Goal: Book appointment/travel/reservation

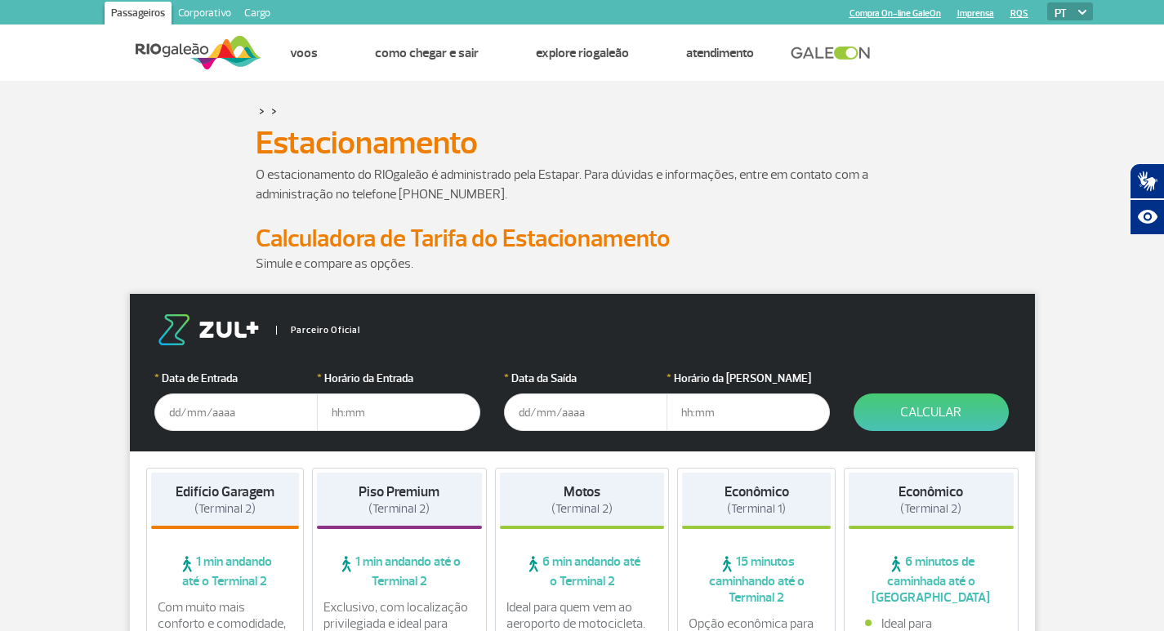
scroll to position [82, 0]
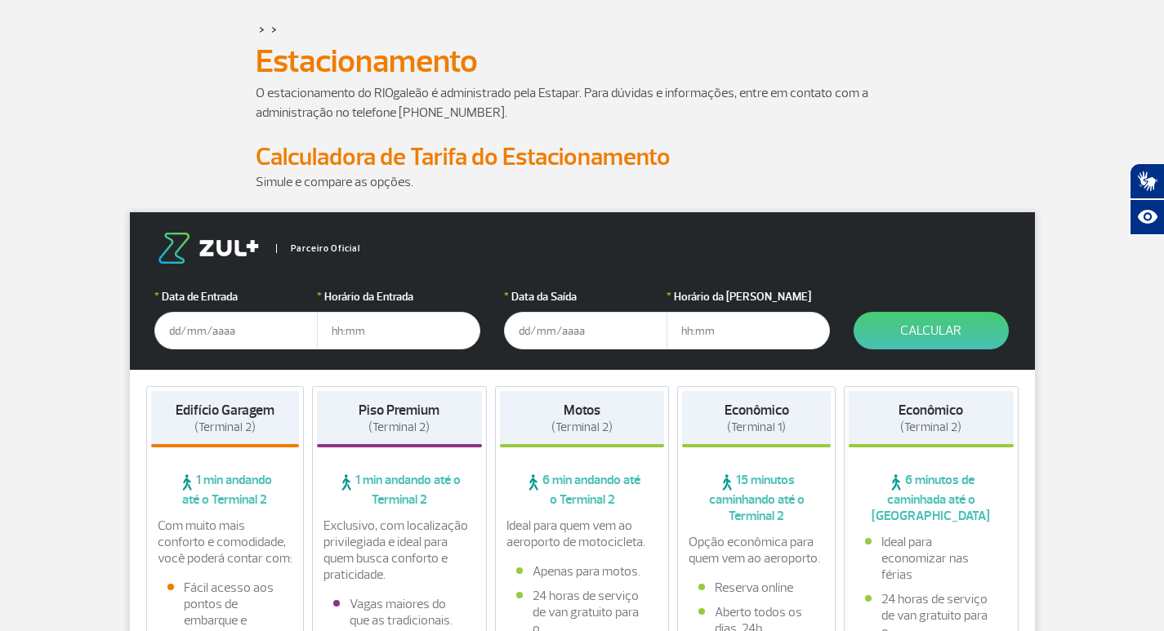
click at [261, 330] on input "text" at bounding box center [235, 331] width 163 height 38
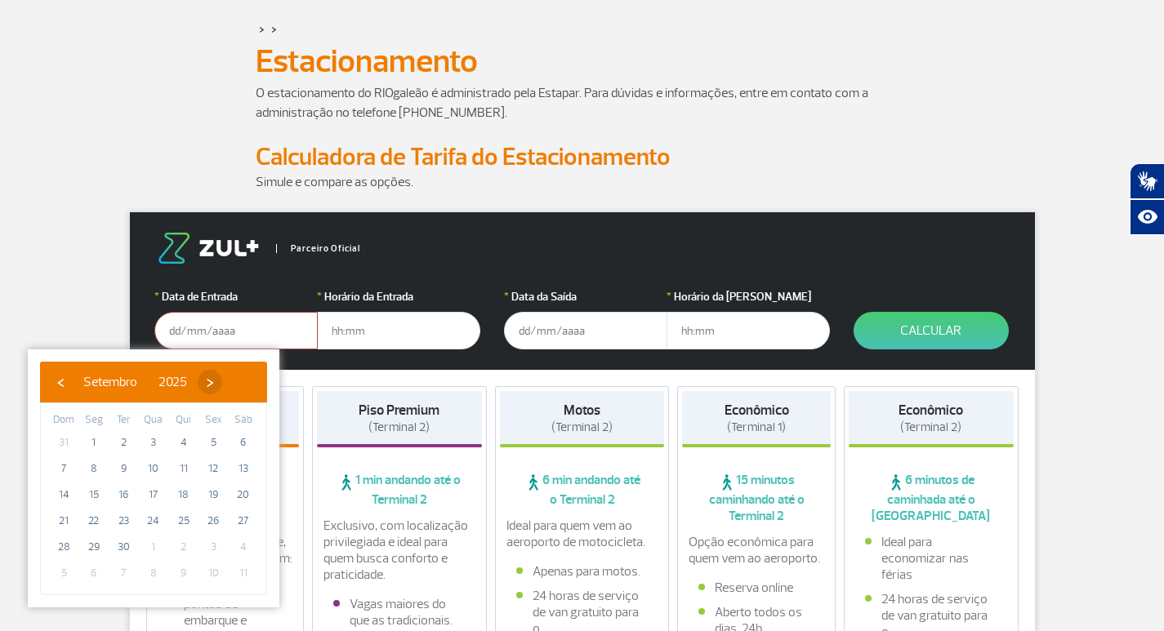
click at [222, 375] on span "›" at bounding box center [210, 382] width 25 height 25
click at [182, 473] on span "9" at bounding box center [184, 469] width 26 height 26
type input "[DATE]"
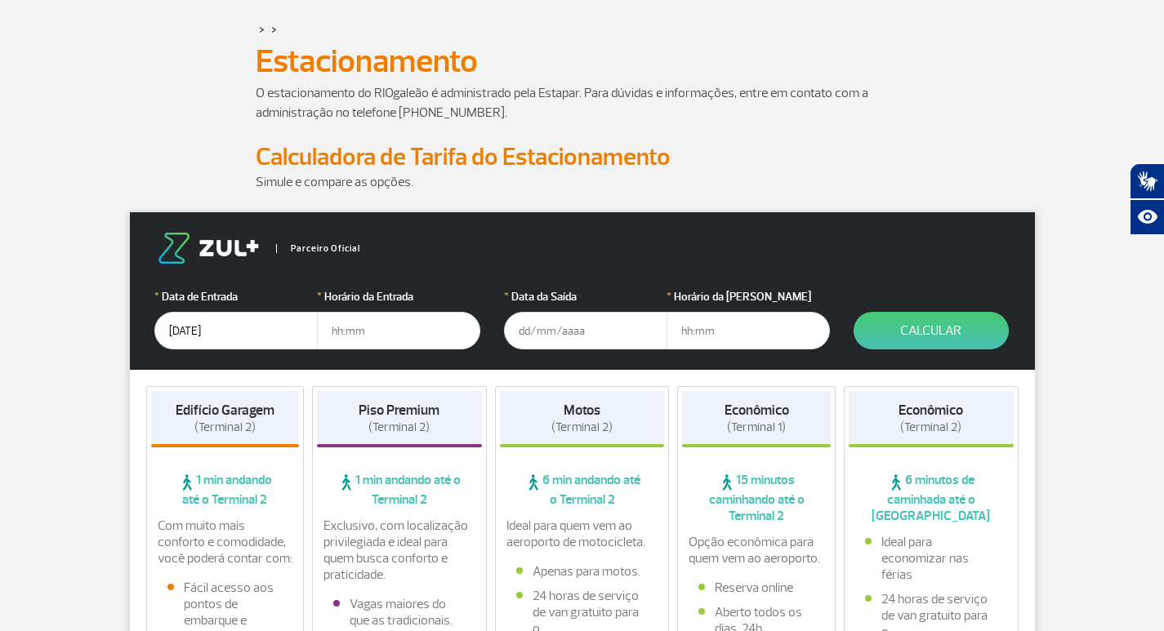
click at [414, 332] on input "text" at bounding box center [398, 331] width 163 height 38
click at [381, 337] on input "text" at bounding box center [398, 331] width 163 height 38
click at [392, 337] on input "text" at bounding box center [398, 331] width 163 height 38
click at [423, 274] on form "Parceiro Oficial * Data de Entrada [DATE] * Horário da Entrada 2 * Data da Saíd…" at bounding box center [582, 291] width 905 height 158
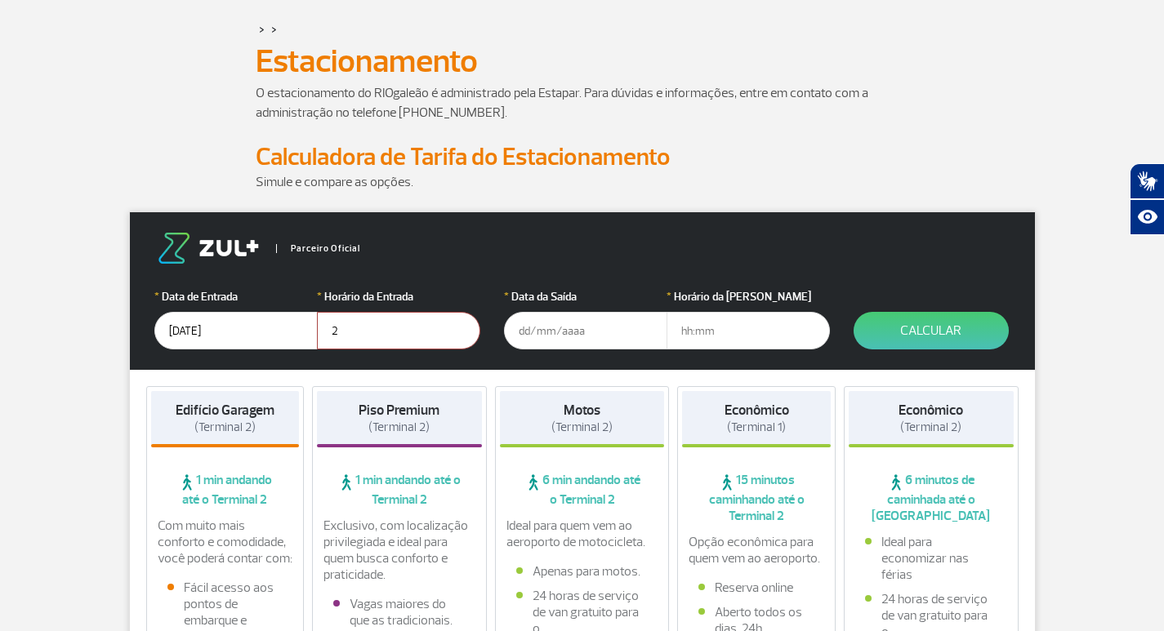
click at [368, 325] on input "2" at bounding box center [398, 331] width 163 height 38
type input "2"
type input "02:00"
click at [481, 261] on div "Parceiro Oficial" at bounding box center [582, 248] width 856 height 31
click at [588, 346] on input "text" at bounding box center [585, 331] width 163 height 38
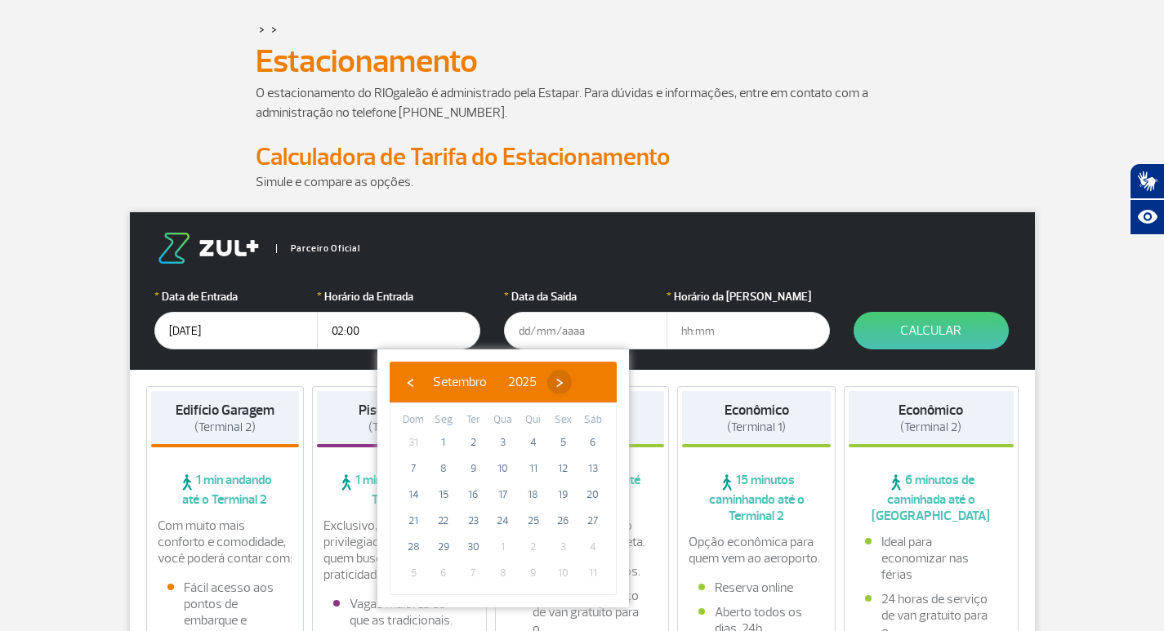
click at [572, 390] on span "›" at bounding box center [559, 382] width 25 height 25
click at [557, 497] on span "17" at bounding box center [563, 495] width 26 height 26
type input "[DATE]"
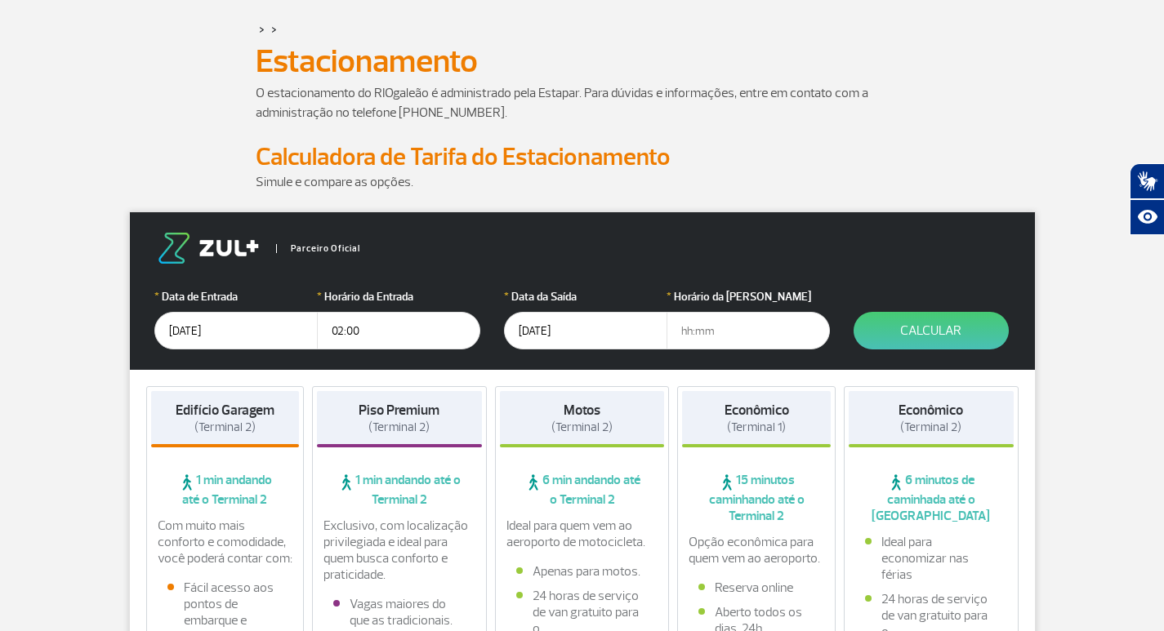
click at [695, 328] on input "text" at bounding box center [747, 331] width 163 height 38
type input "08:00"
click at [934, 341] on button "Calcular" at bounding box center [931, 331] width 155 height 38
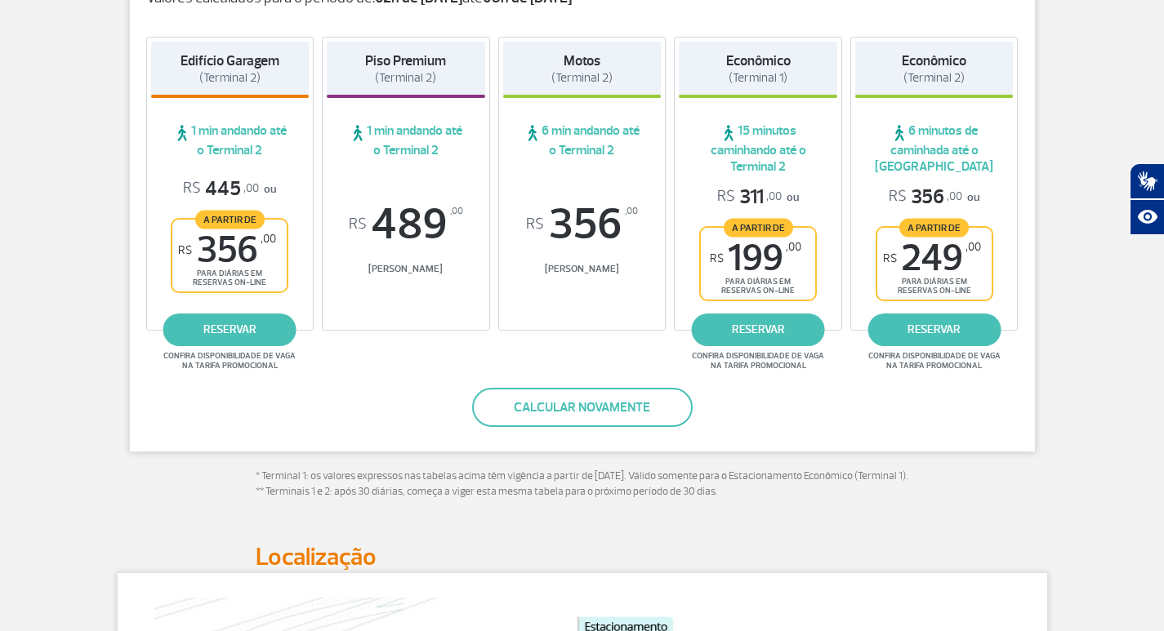
scroll to position [327, 0]
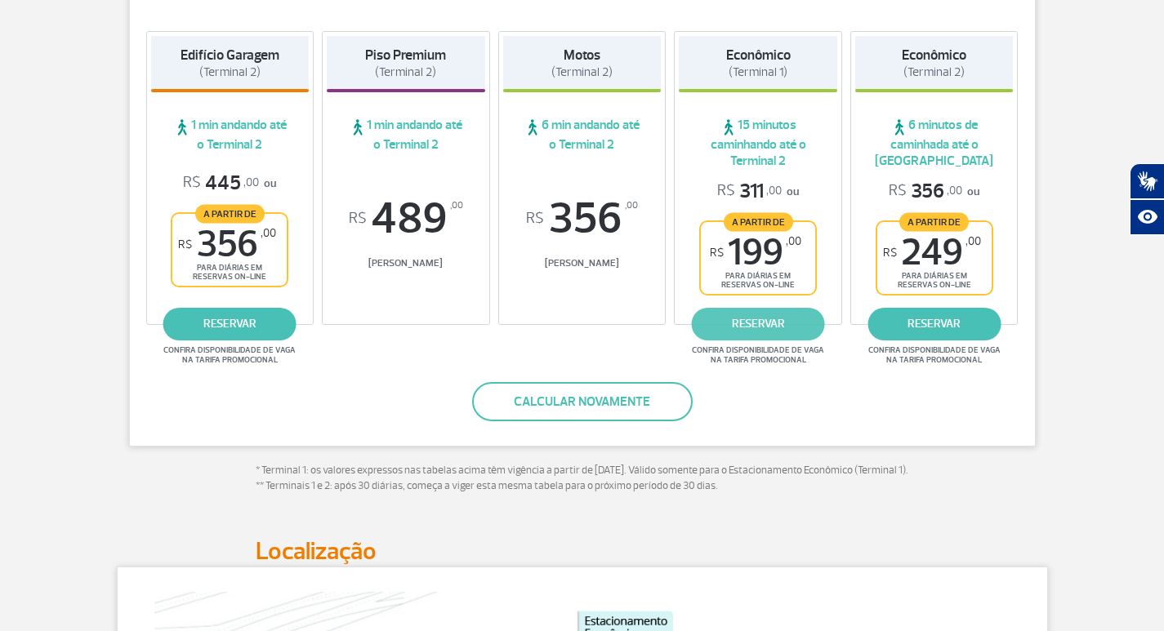
click at [748, 327] on link "reservar" at bounding box center [758, 324] width 133 height 33
